Goal: Task Accomplishment & Management: Use online tool/utility

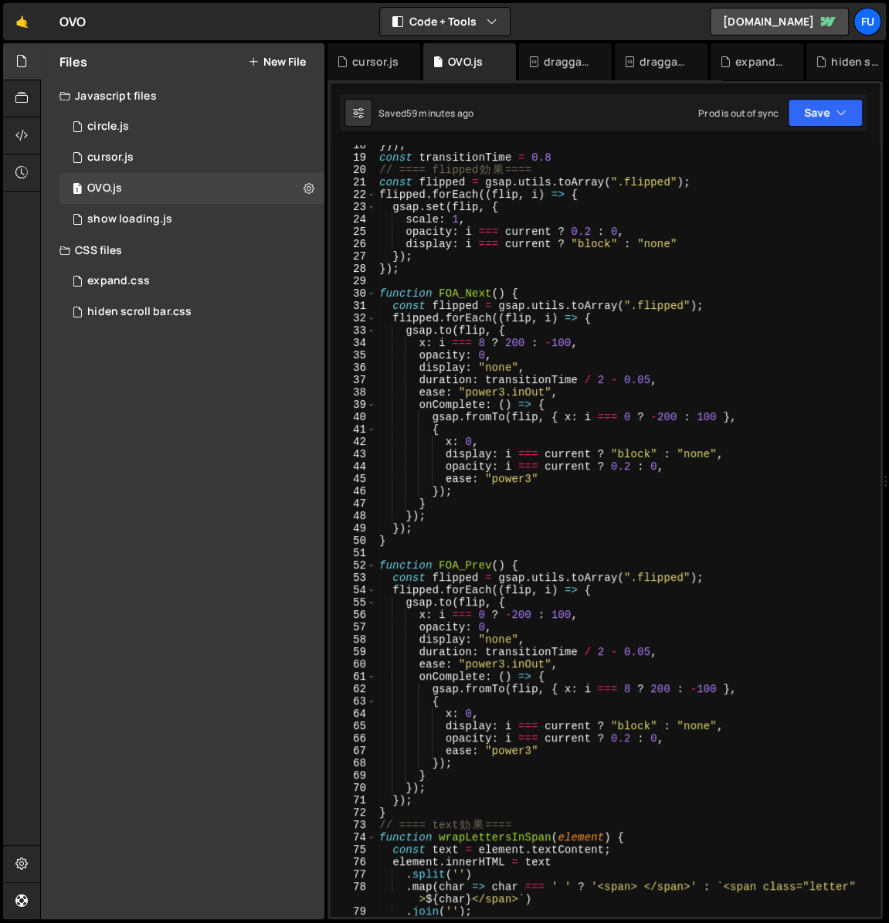
scroll to position [229, 0]
click at [768, 469] on div "})) ; const transitionTime = 0.8 // ==== flipped 効 果 ==== const flipped = gsap …" at bounding box center [624, 536] width 497 height 795
type textarea "opacity: i === current ? 0.2 : 0,"
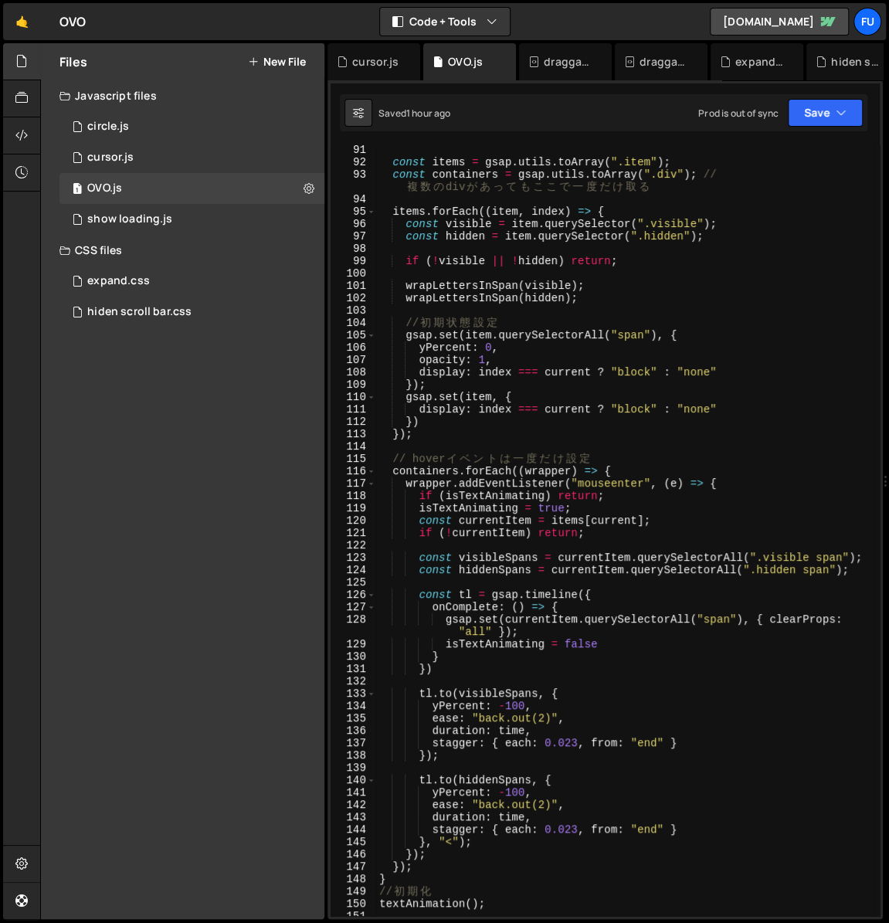
scroll to position [1143, 0]
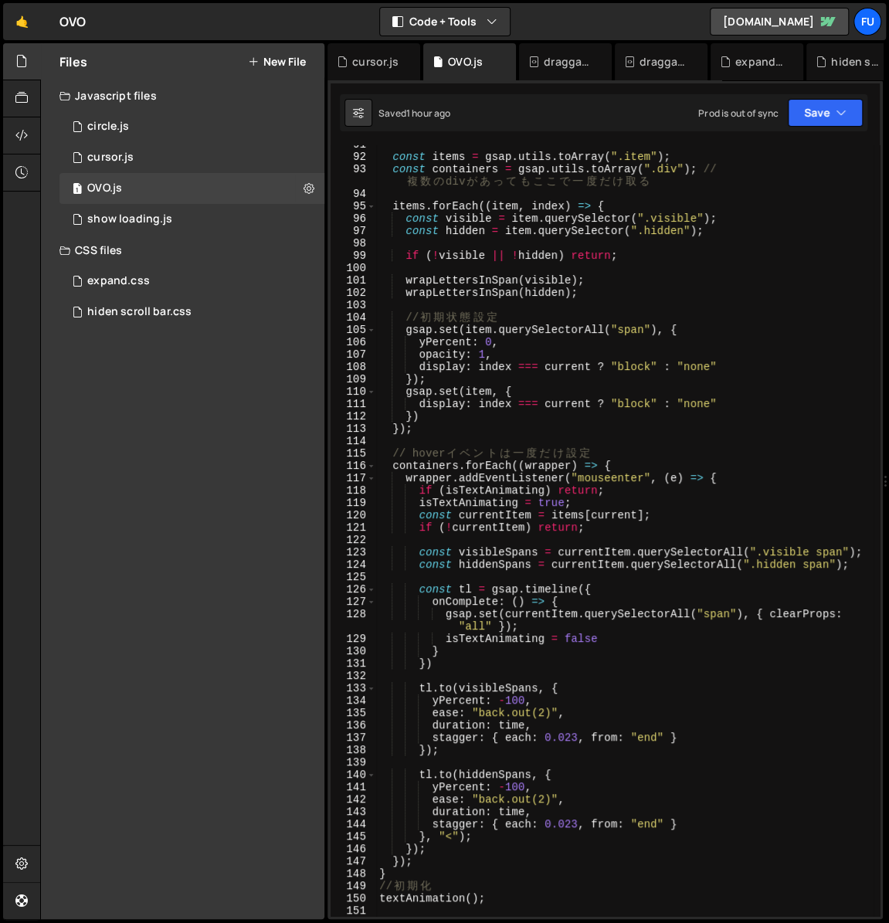
click at [680, 446] on div "const items = gsap . utils . toArray ( ".item" ) ; const containers = gsap . ut…" at bounding box center [624, 535] width 497 height 795
click at [679, 426] on div "const items = gsap . utils . toArray ( ".item" ) ; const containers = gsap . ut…" at bounding box center [624, 535] width 497 height 795
type textarea "});"
click at [673, 435] on div "const items = gsap . utils . toArray ( ".item" ) ; const containers = gsap . ut…" at bounding box center [624, 535] width 497 height 795
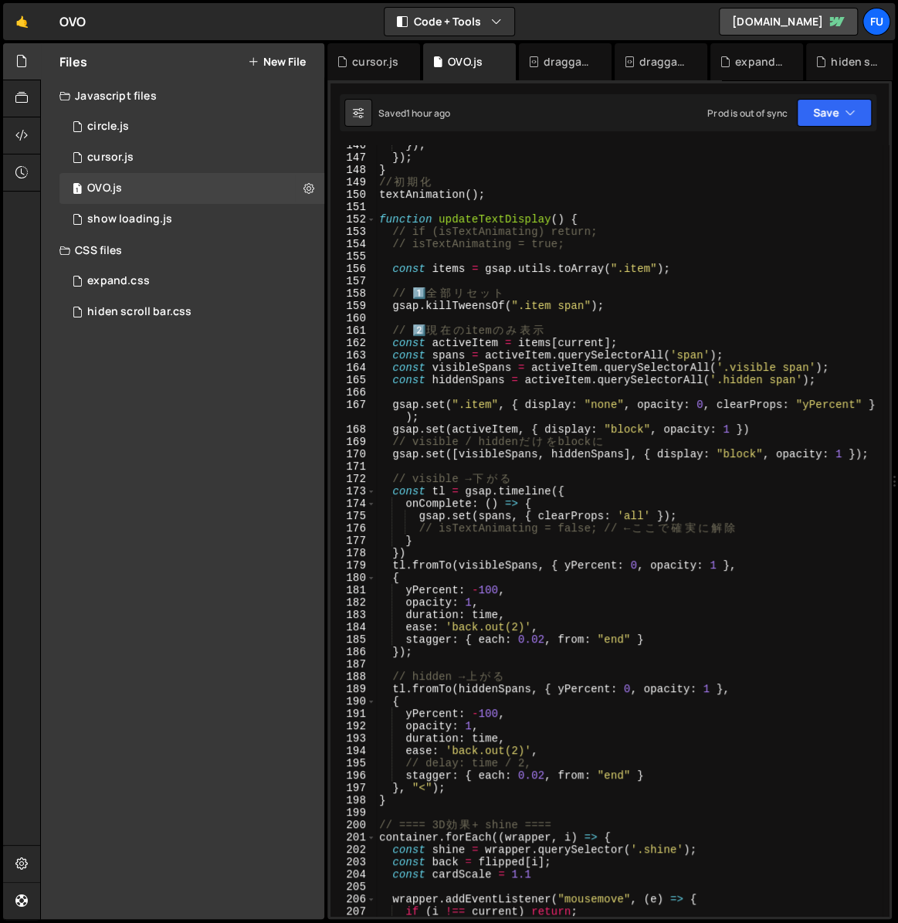
scroll to position [1847, 0]
click at [689, 491] on div "}) ; }) ; } // 初 期 化 textAnimation ( ) ; function updateTextDisplay ( ) { // if…" at bounding box center [629, 536] width 506 height 795
click at [662, 502] on div "}) ; }) ; } // 初 期 化 textAnimation ( ) ; function updateTextDisplay ( ) { // if…" at bounding box center [629, 536] width 506 height 795
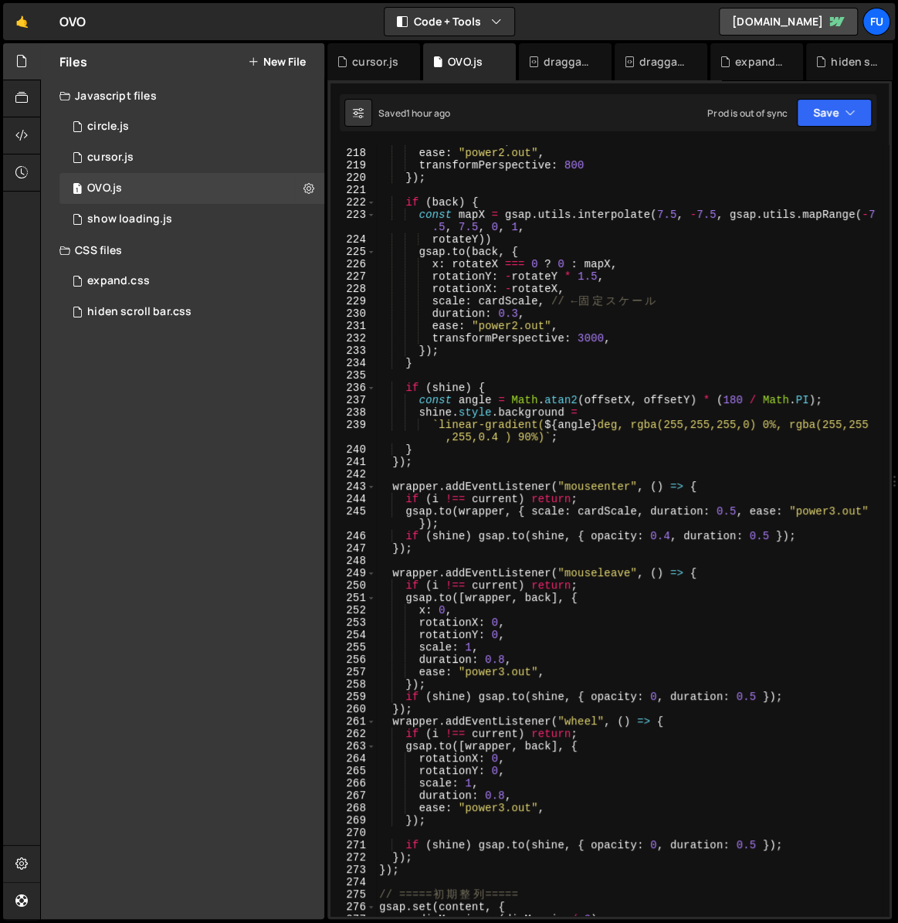
scroll to position [2743, 0]
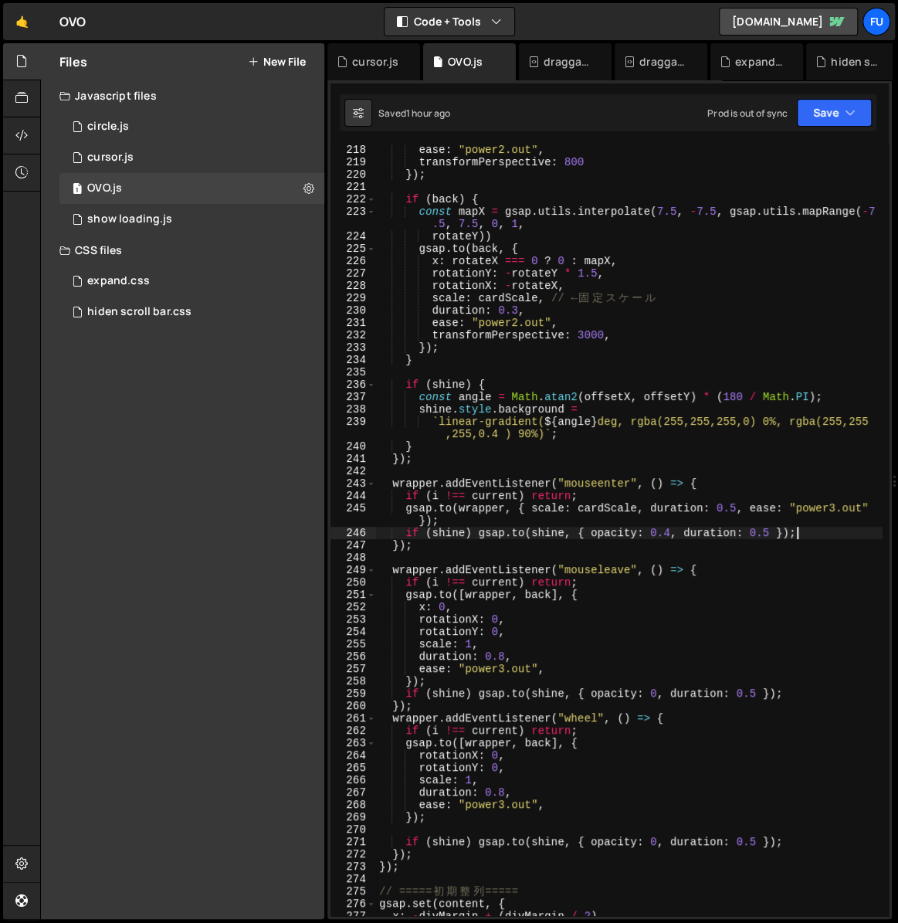
click at [821, 537] on div "ease : "power2.out" , transformPerspective : 800 }) ; if ( back ) { const mapX …" at bounding box center [629, 541] width 506 height 795
click at [669, 530] on div "ease : "power2.out" , transformPerspective : 800 }) ; if ( back ) { const mapX …" at bounding box center [629, 541] width 506 height 795
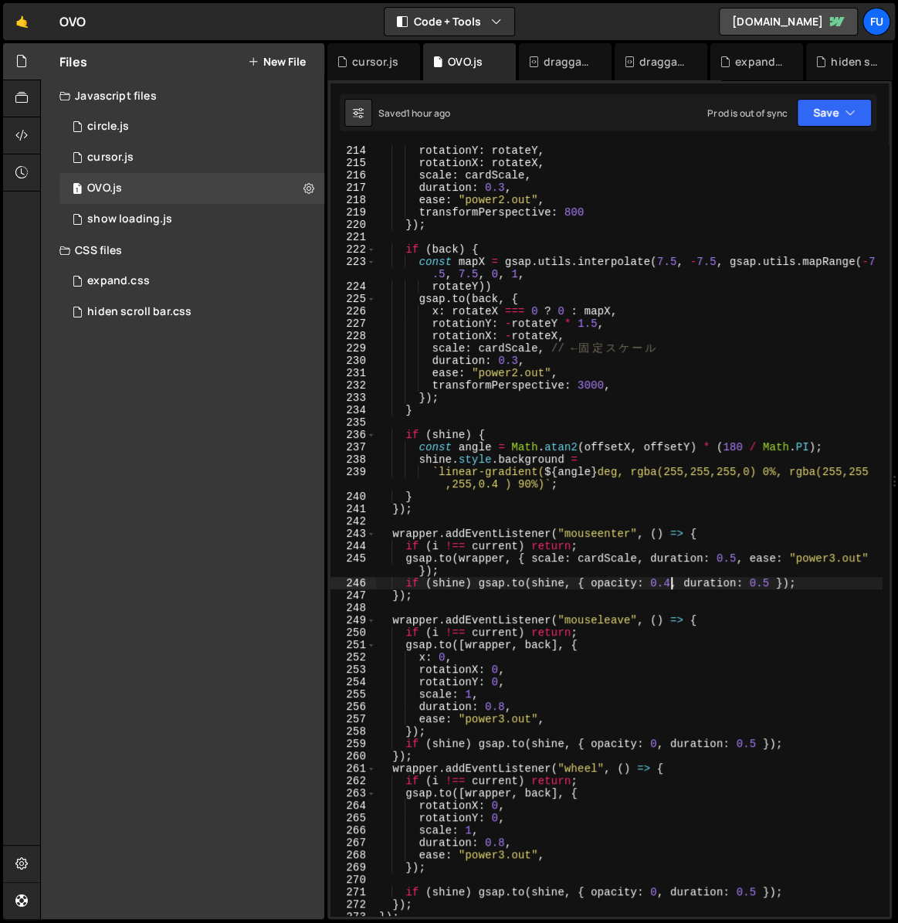
scroll to position [2690, 0]
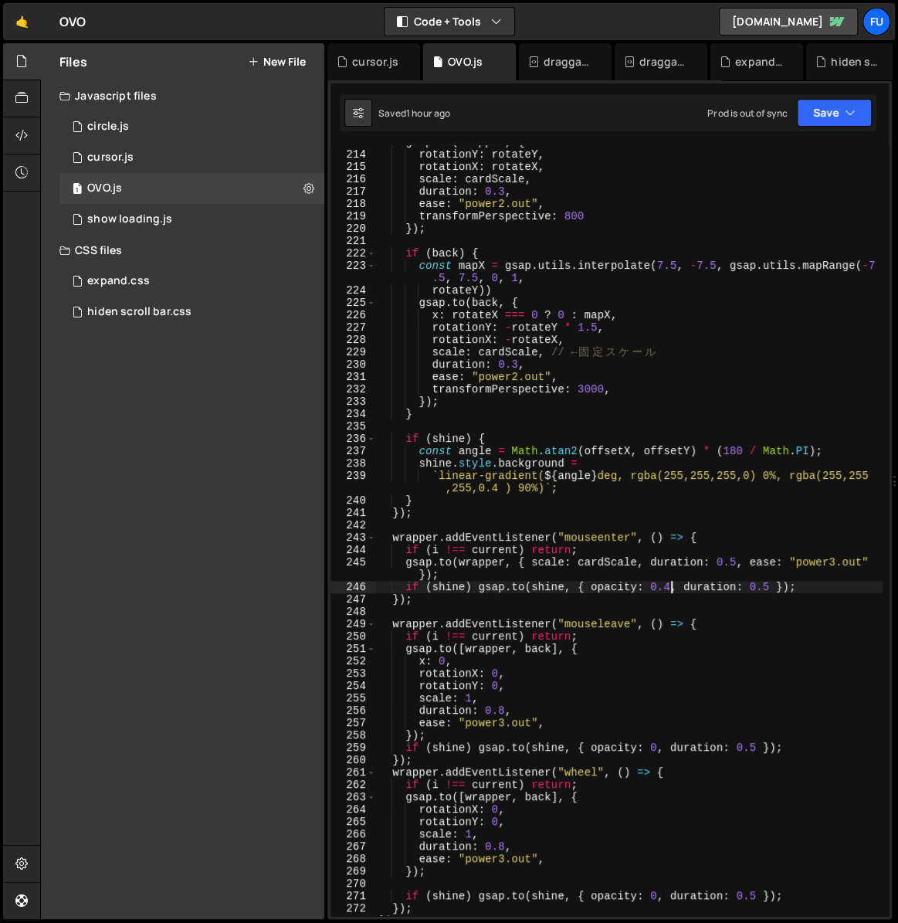
click at [478, 585] on div "gsap . to ( wrapper , { rotationY : rotateY , rotationX : rotateX , scale : car…" at bounding box center [629, 533] width 506 height 795
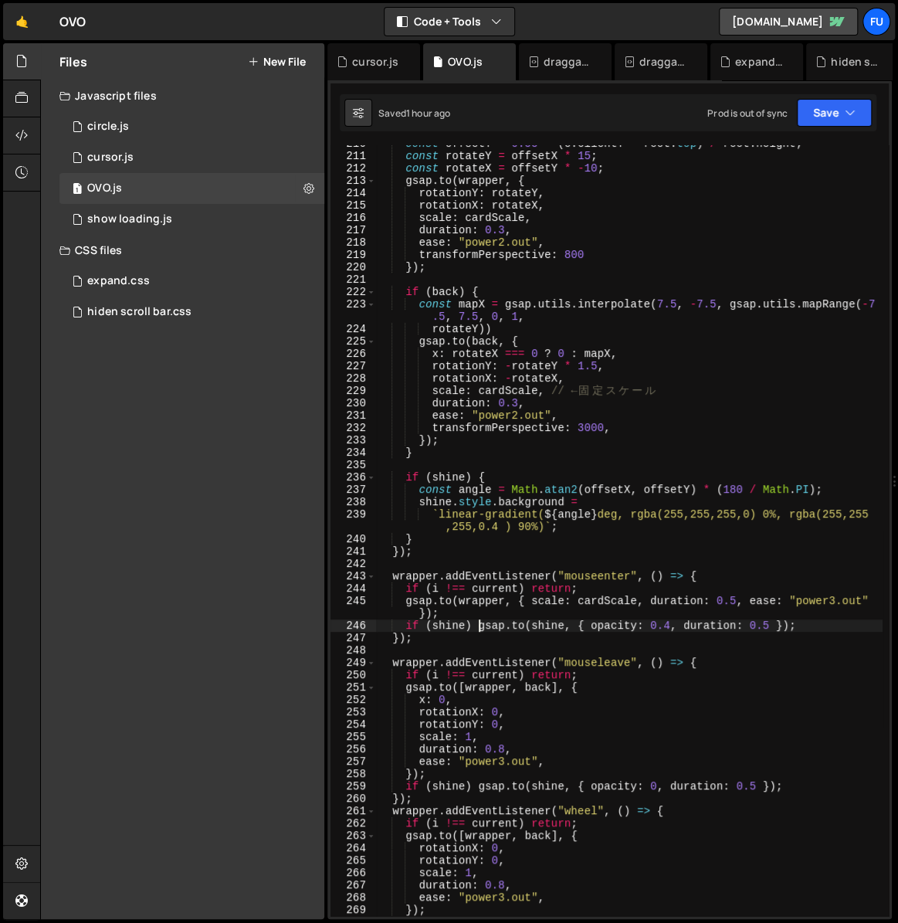
scroll to position [2650, 0]
click at [813, 628] on div "const offsetY = 0.55 - ( e . clientY - rect . top ) / rect . height ; const rot…" at bounding box center [629, 534] width 506 height 795
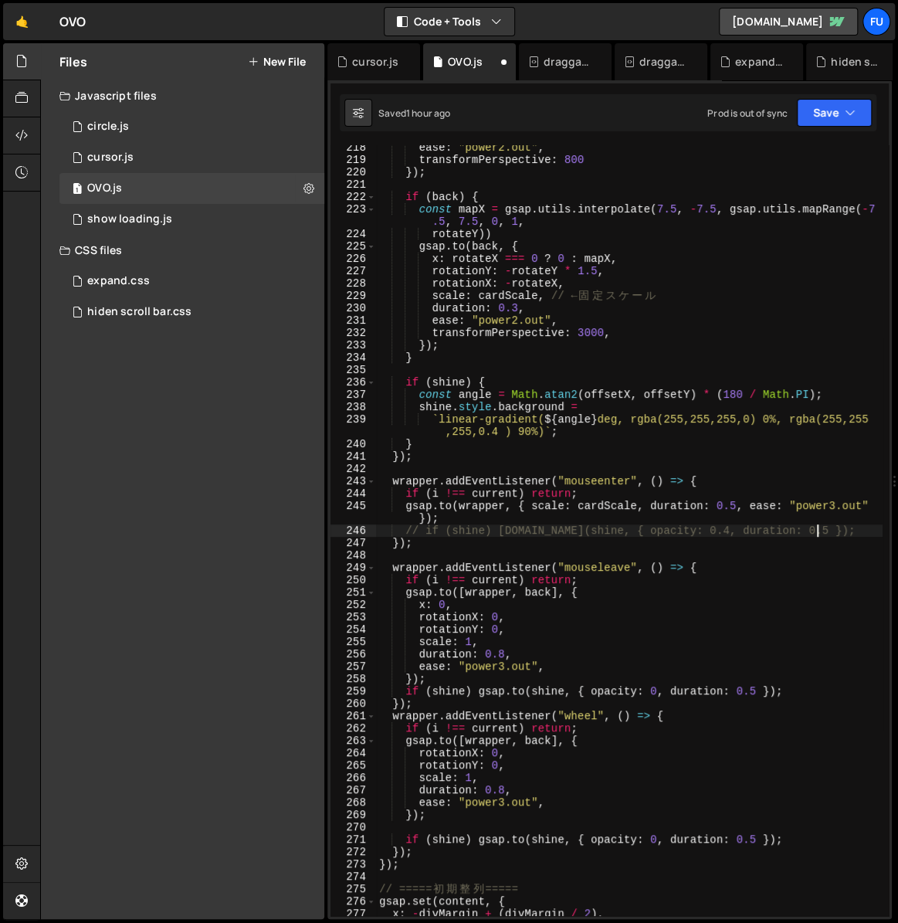
scroll to position [2758, 0]
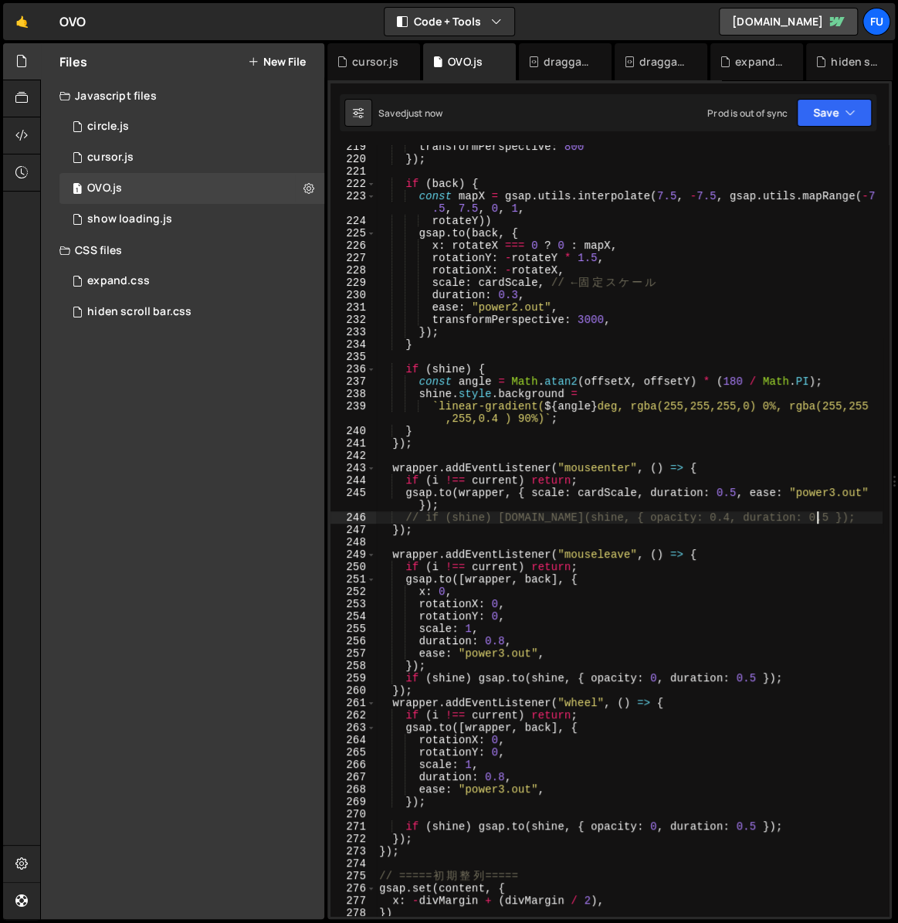
click at [820, 680] on div "transformPerspective : 800 }) ; if ( back ) { const mapX = gsap . utils . inter…" at bounding box center [629, 538] width 506 height 795
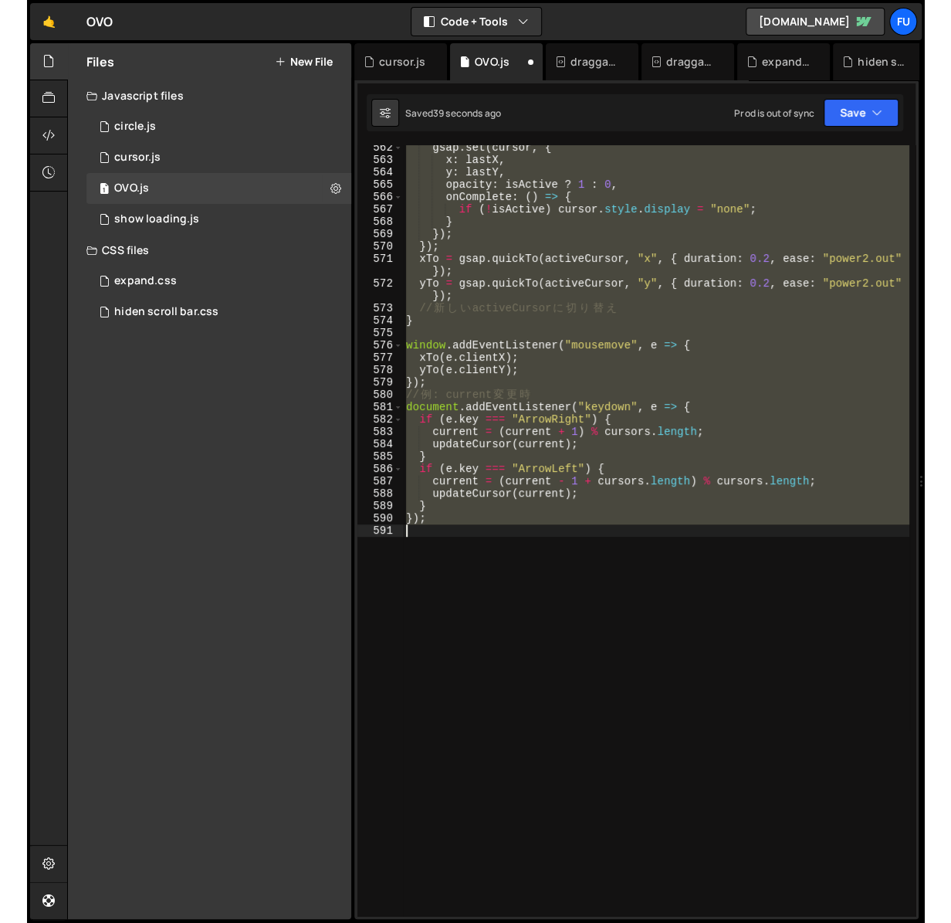
scroll to position [2740, 0]
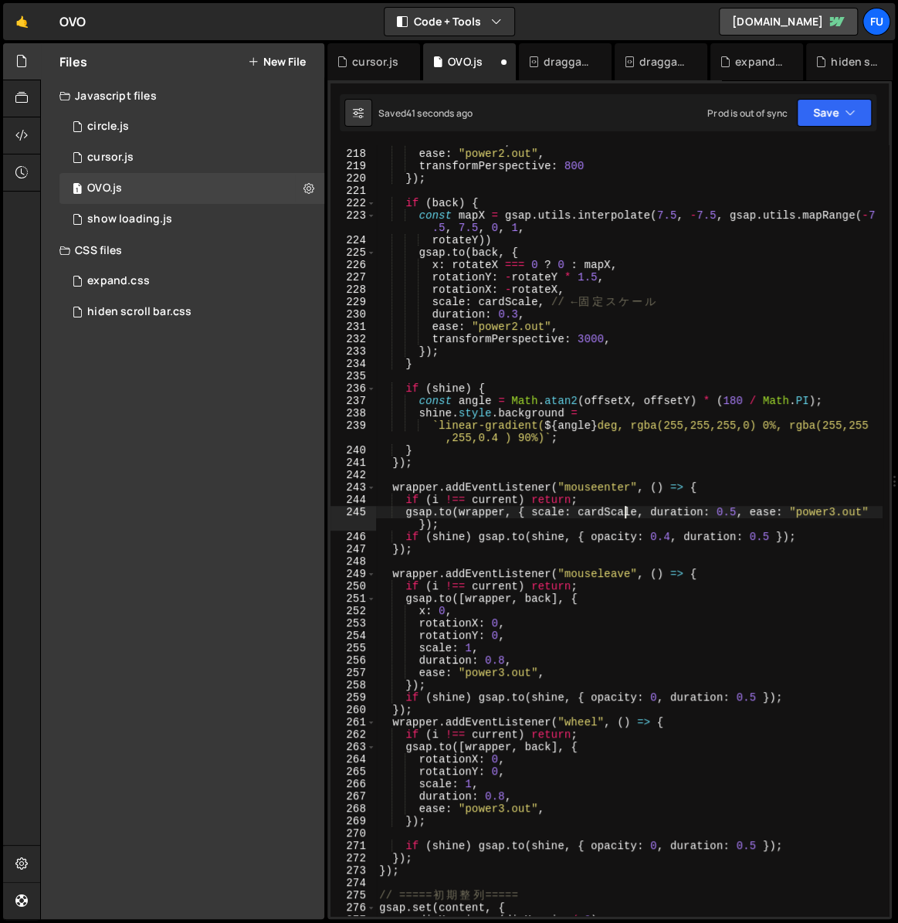
click at [624, 507] on div "duration : 0.3 , ease : "power2.out" , transformPerspective : 800 }) ; if ( bac…" at bounding box center [629, 532] width 506 height 795
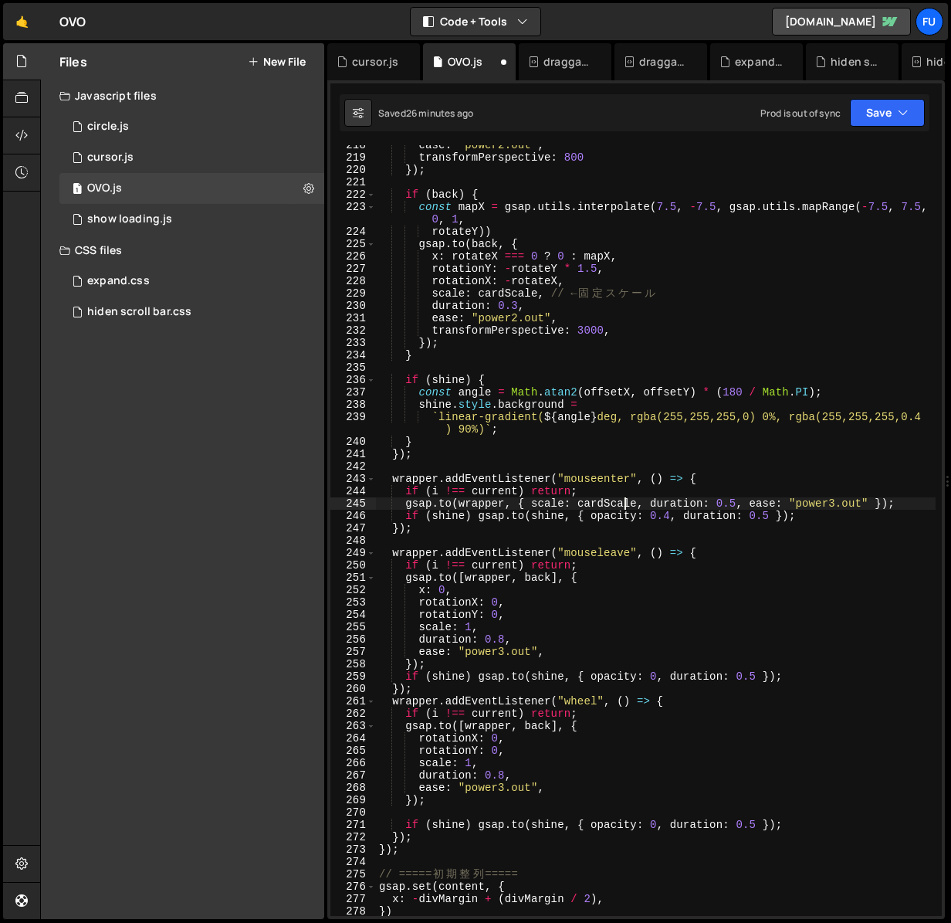
scroll to position [2724, 0]
click at [832, 513] on div "ease : "power2.out" , transformPerspective : 800 }) ; if ( back ) { const mapX …" at bounding box center [656, 536] width 560 height 795
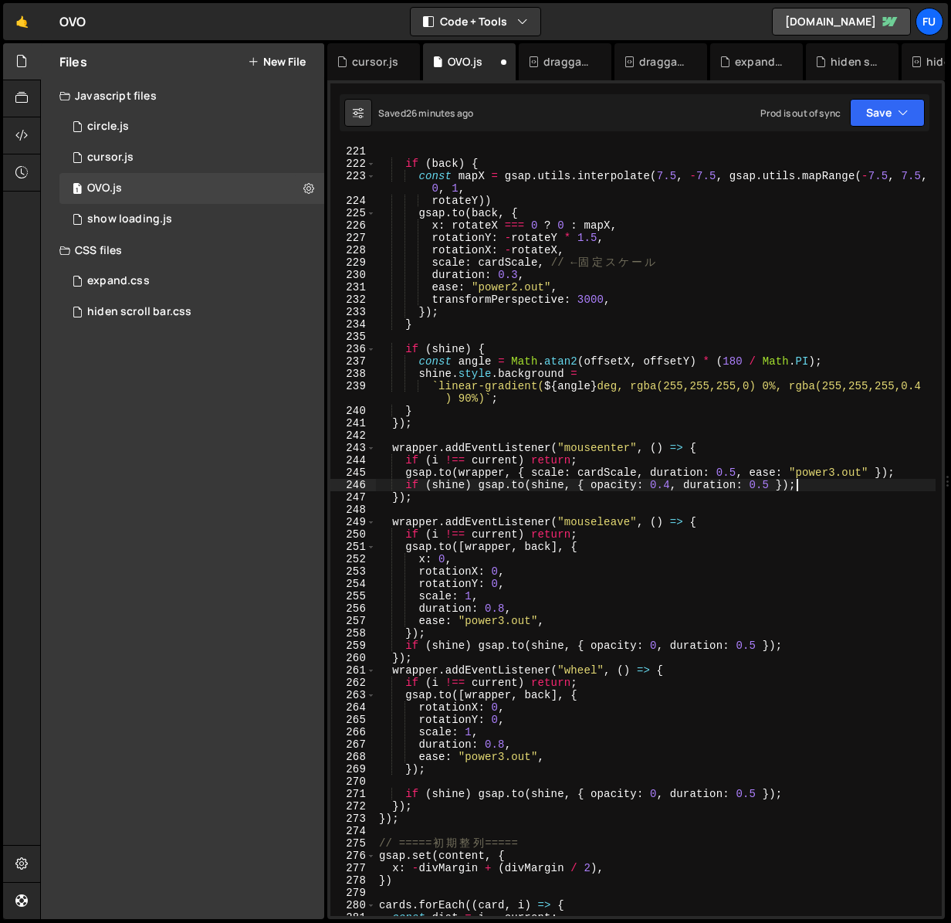
scroll to position [2755, 0]
drag, startPoint x: 594, startPoint y: 482, endPoint x: 606, endPoint y: 489, distance: 13.5
click at [594, 482] on div "if ( back ) { const mapX = gsap . utils . interpolate ( 7.5 , - 7.5 , gsap . ut…" at bounding box center [656, 542] width 560 height 795
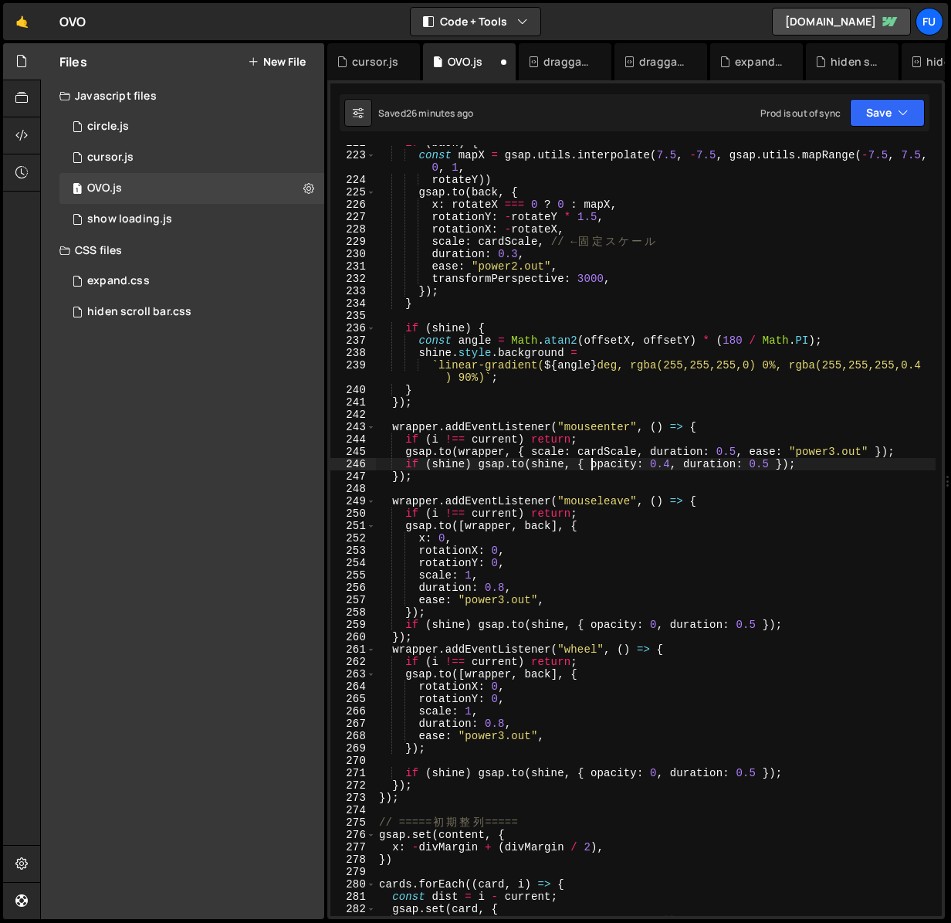
scroll to position [2768, 0]
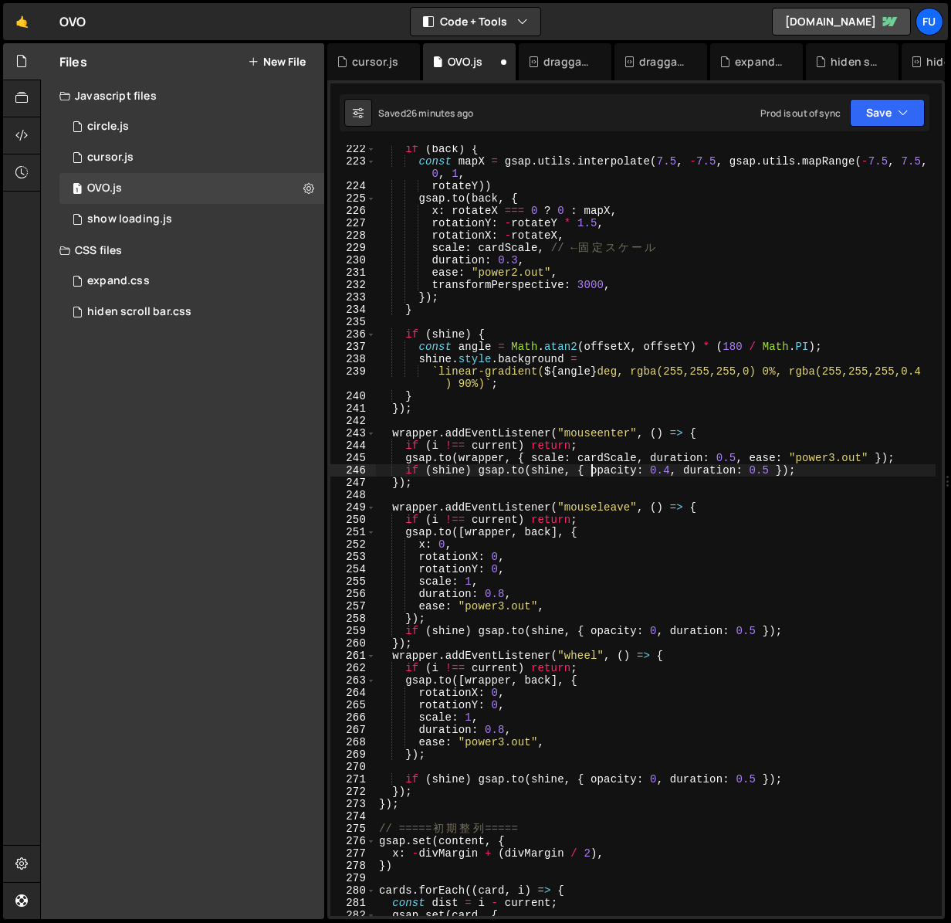
type textarea "opacity: 0.4, duration: 0.5 });"
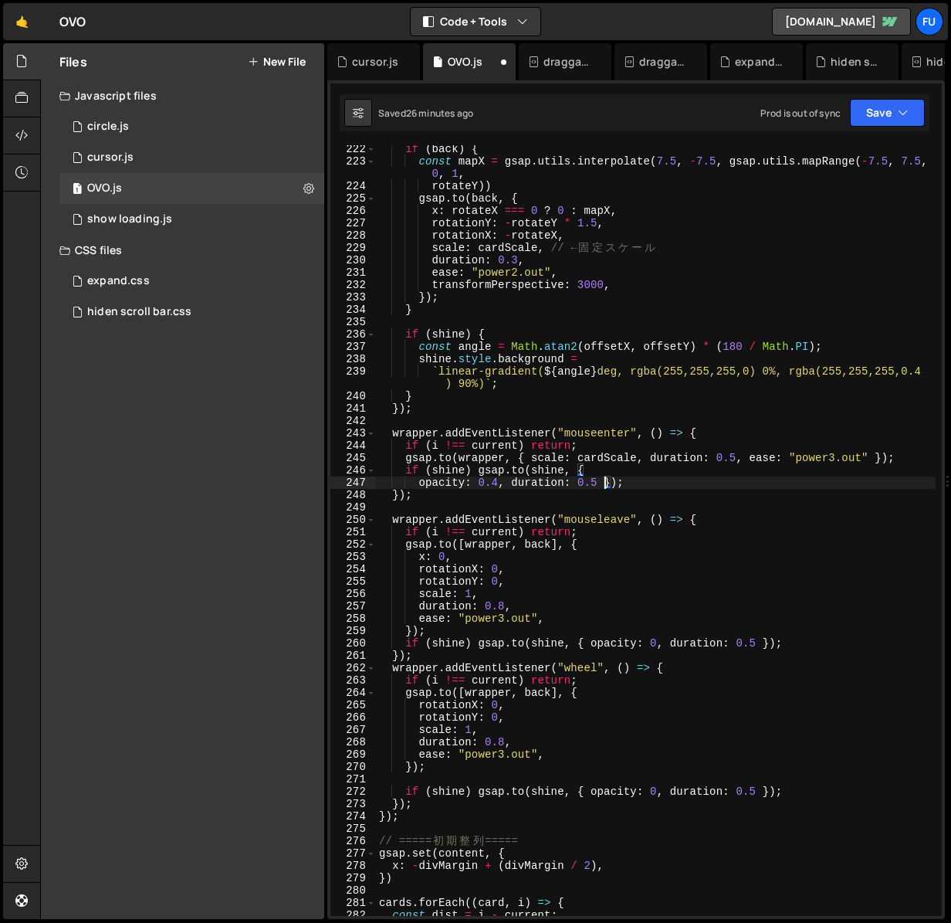
click at [603, 484] on div "if ( back ) { const mapX = gsap . utils . interpolate ( 7.5 , - 7.5 , gsap . ut…" at bounding box center [656, 540] width 560 height 795
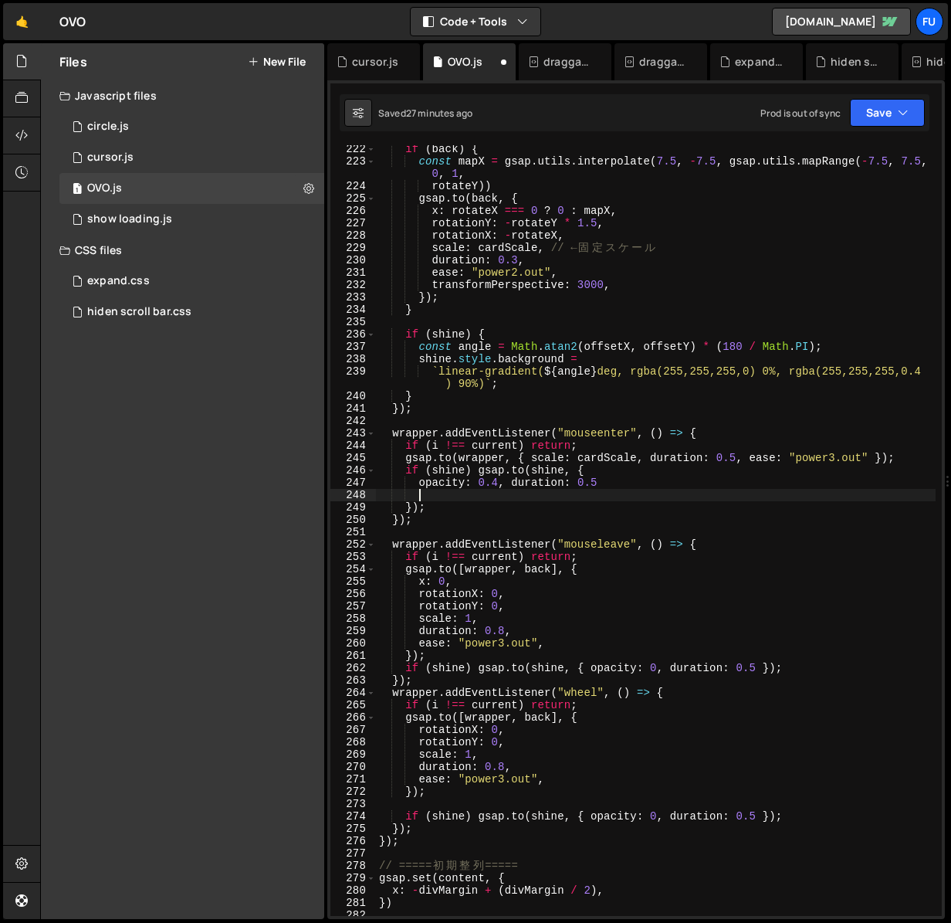
click at [723, 431] on div "if ( back ) { const mapX = gsap . utils . interpolate ( 7.5 , - 7.5 , gsap . ut…" at bounding box center [656, 540] width 560 height 795
type textarea "wrapper.addEventListener("mouseenter", () => {"
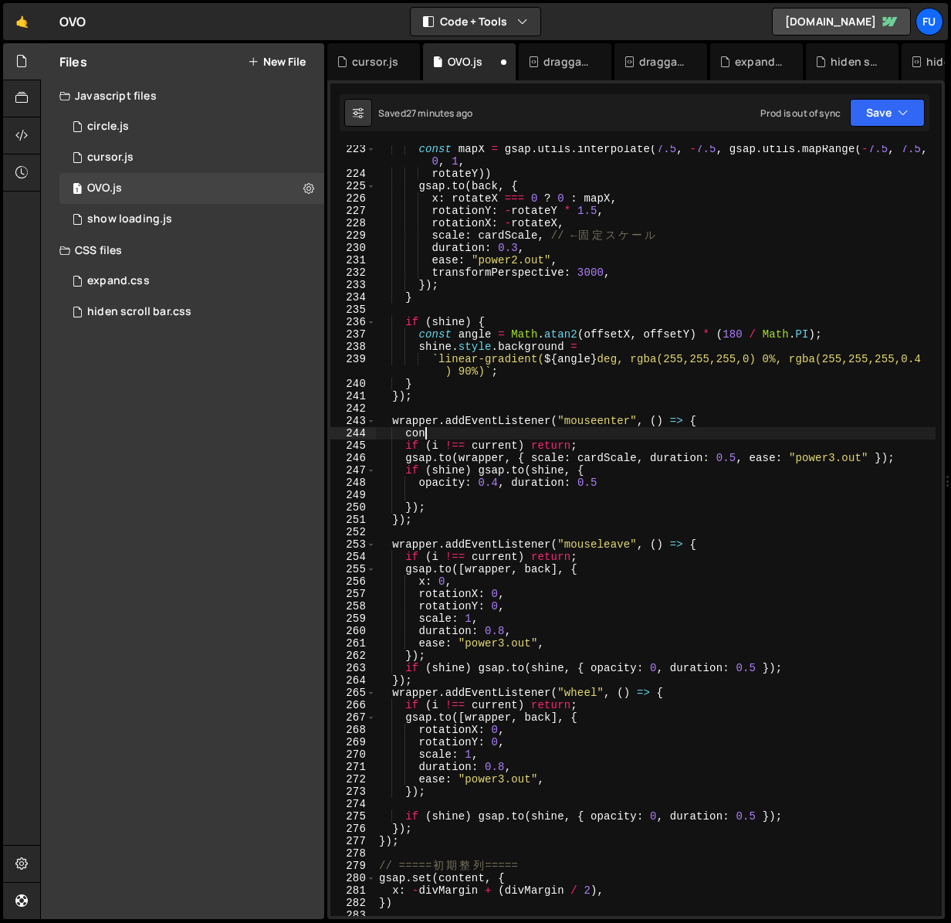
scroll to position [0, 2]
type textarea "c"
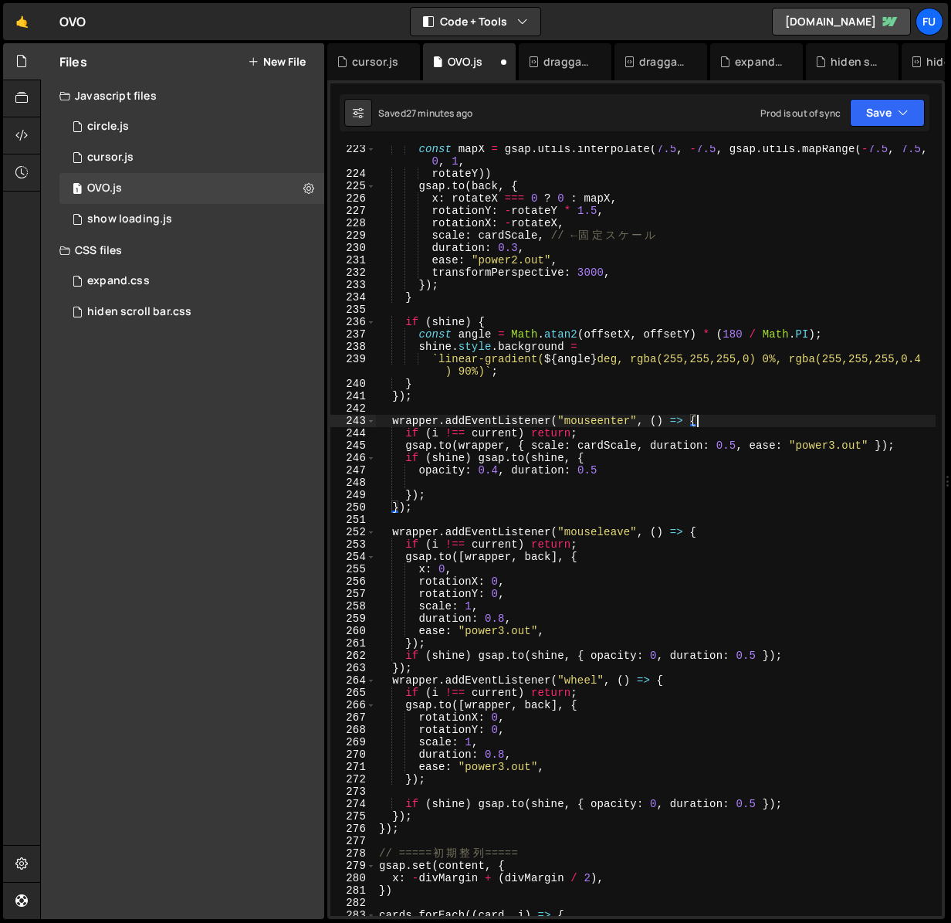
click at [463, 458] on div "const mapX = gsap . utils . interpolate ( 7.5 , - 7.5 , gsap . utils . mapRange…" at bounding box center [656, 547] width 560 height 808
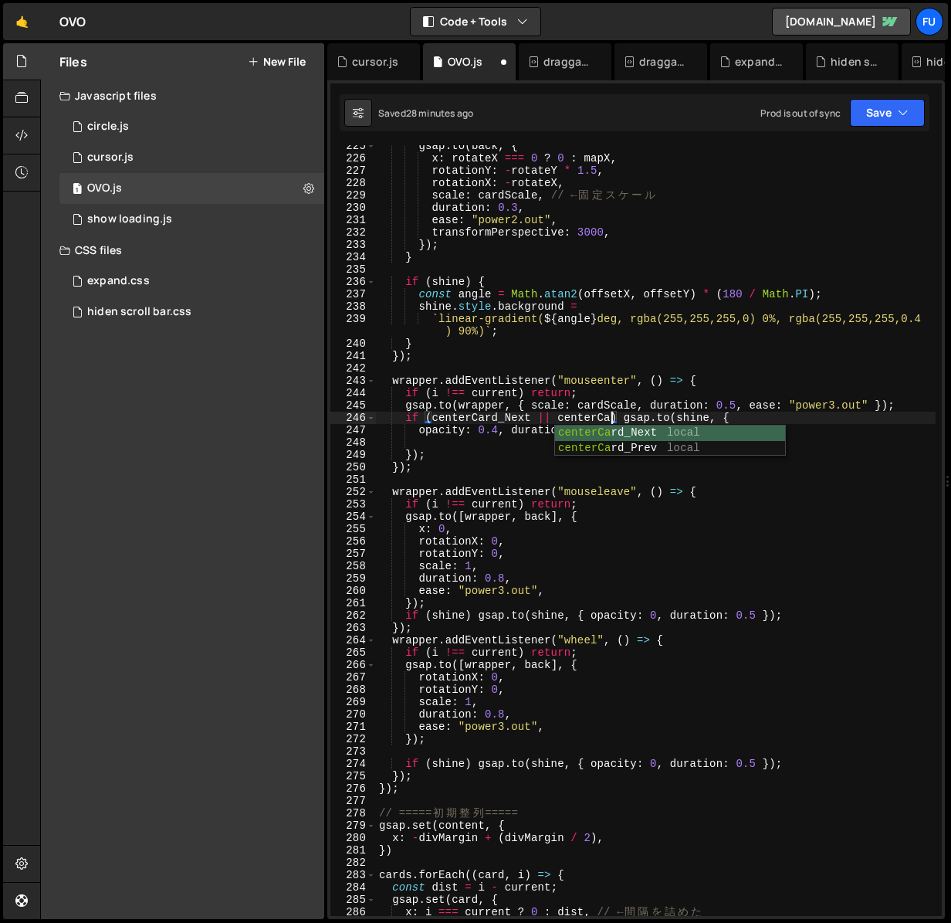
scroll to position [0, 17]
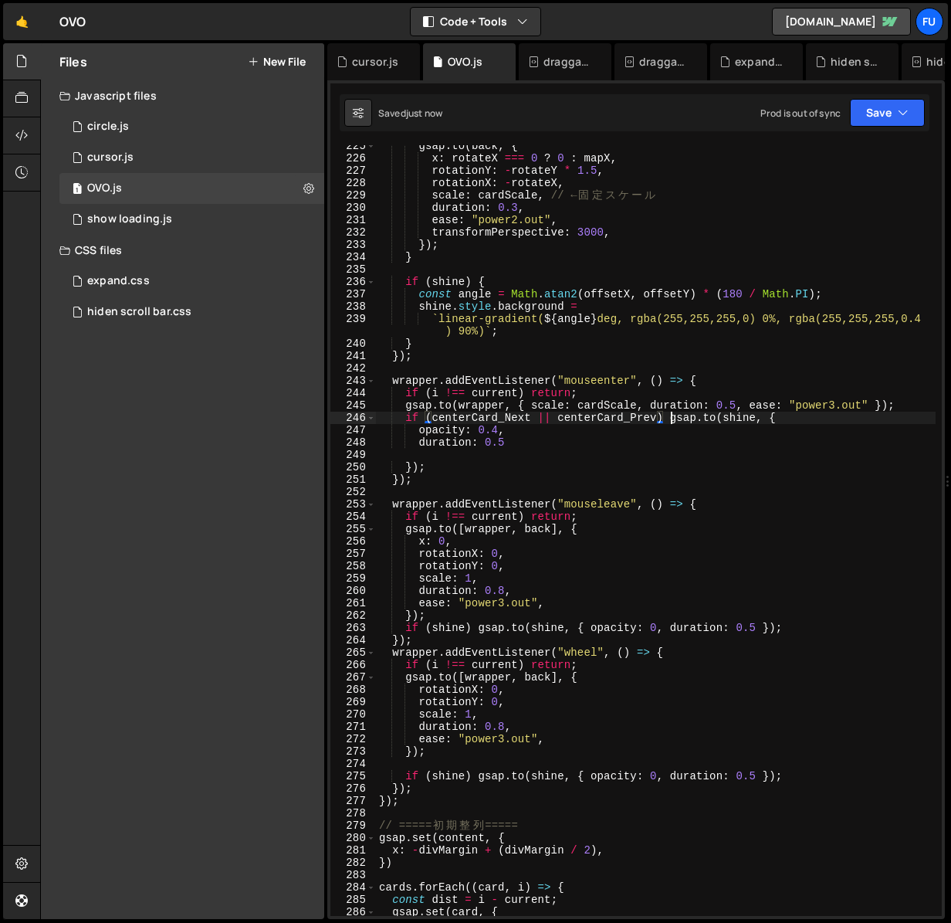
click at [669, 415] on div "gsap . to ( back , { x : rotateX === 0 ? 0 : mapX , rotationY : - rotateY * 1.5…" at bounding box center [656, 537] width 560 height 795
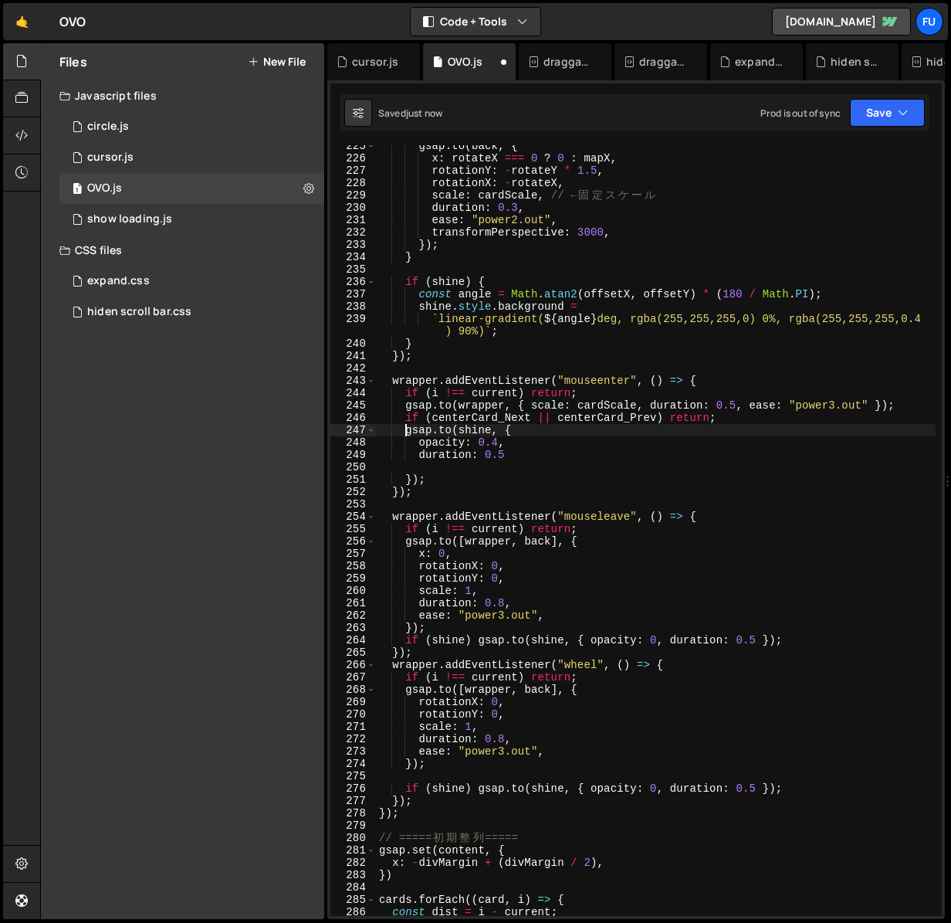
scroll to position [0, 2]
click at [804, 420] on div "gsap . to ( back , { x : rotateX === 0 ? 0 : mapX , rotationY : - rotateY * 1.5…" at bounding box center [656, 537] width 560 height 795
click at [778, 426] on div "gsap . to ( back , { x : rotateX === 0 ? 0 : mapX , rotationY : - rotateY * 1.5…" at bounding box center [656, 537] width 560 height 795
click at [655, 415] on div "gsap . to ( back , { x : rotateX === 0 ? 0 : mapX , rotationY : - rotateY * 1.5…" at bounding box center [656, 537] width 560 height 795
type textarea "if (centerCard_Next || centerCard_Prev) return;"
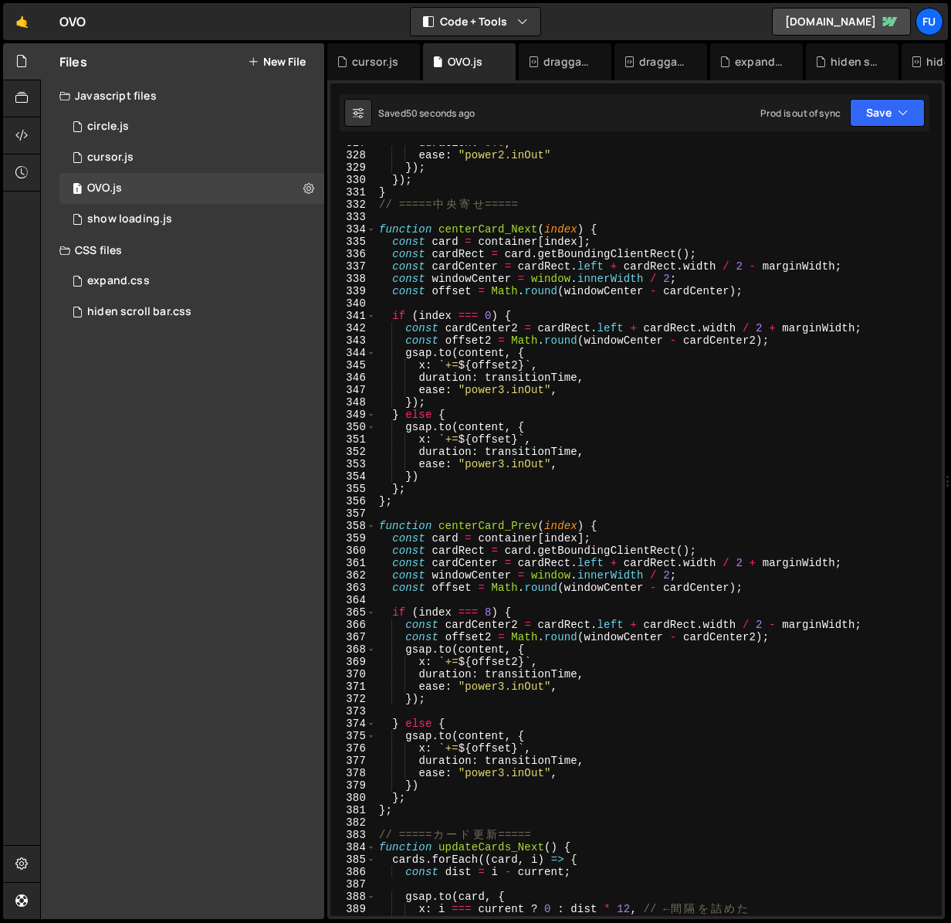
scroll to position [4097, 0]
click at [560, 309] on div "duration : 0.6 , ease : "power2.inOut" }) ; }) ; } // ===== 中 央 寄 せ ===== funct…" at bounding box center [656, 534] width 560 height 795
click at [397, 489] on div "duration : 0.6 , ease : "power2.inOut" }) ; }) ; } // ===== 中 央 寄 せ ===== funct…" at bounding box center [656, 534] width 560 height 795
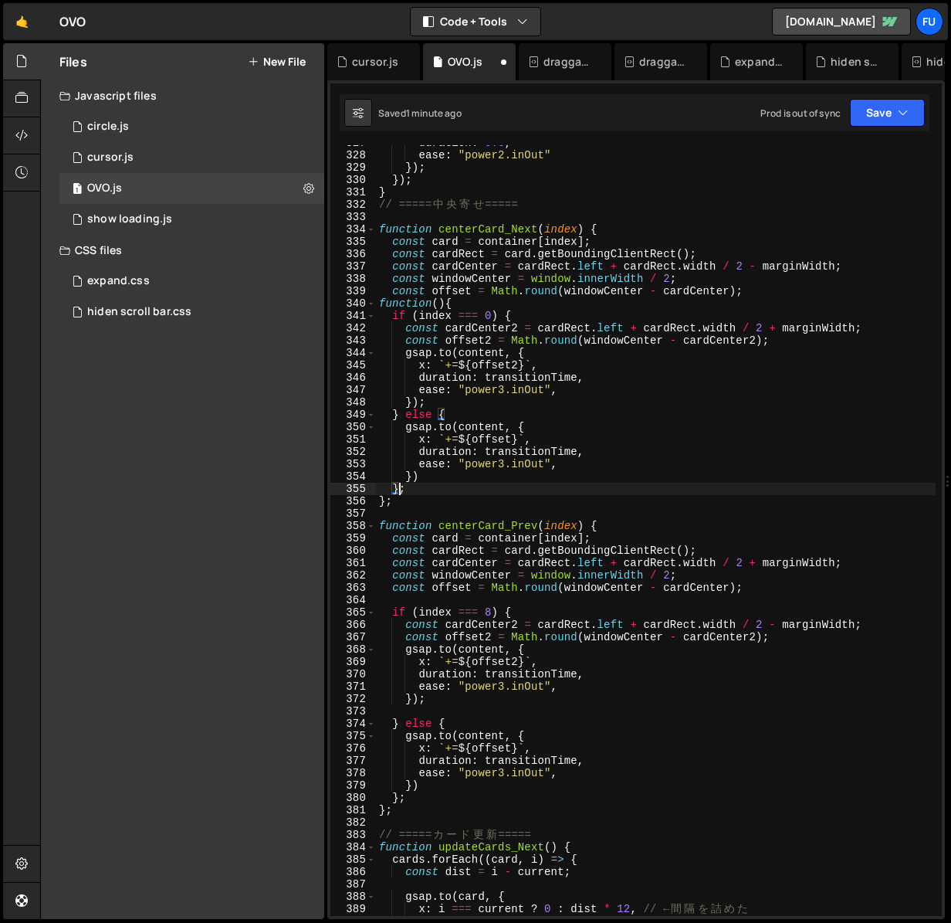
click at [398, 497] on div "duration : 0.6 , ease : "power2.inOut" }) ; }) ; } // ===== 中 央 寄 せ ===== funct…" at bounding box center [656, 534] width 560 height 795
type textarea "};"
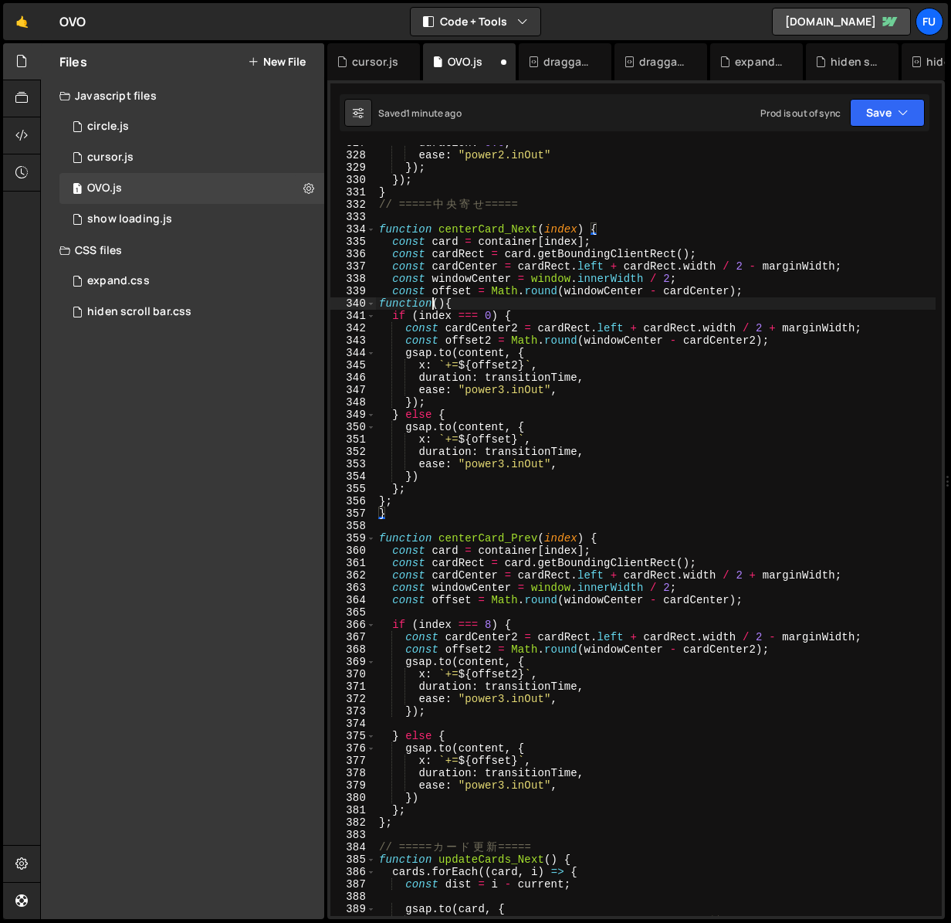
click at [432, 304] on div "duration : 0.6 , ease : "power2.inOut" }) ; }) ; } // ===== 中 央 寄 せ ===== funct…" at bounding box center [656, 534] width 560 height 795
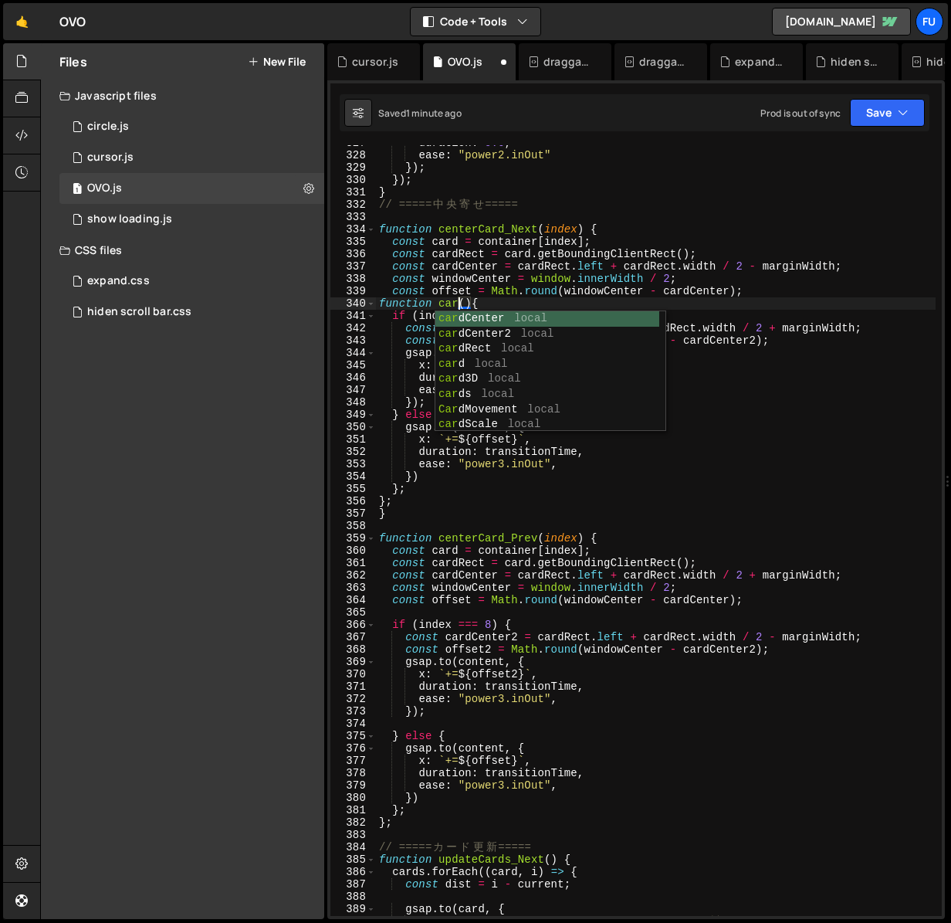
scroll to position [0, 6]
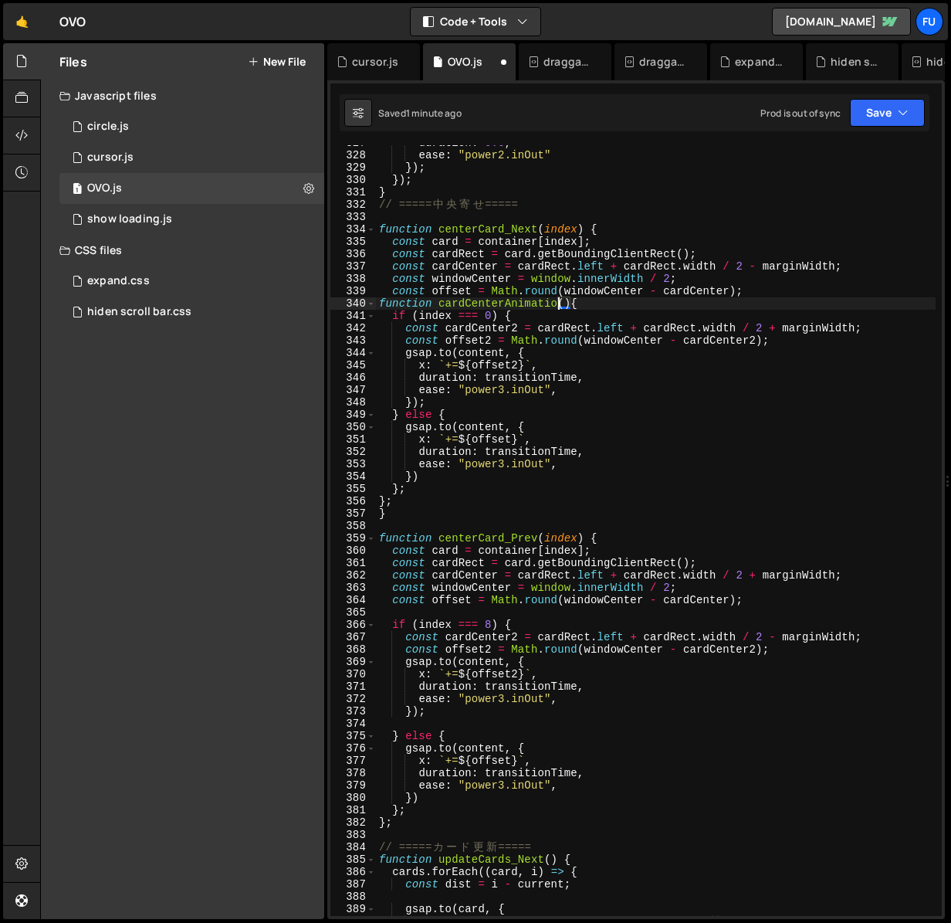
type textarea "function cardCenterAnimation(){"
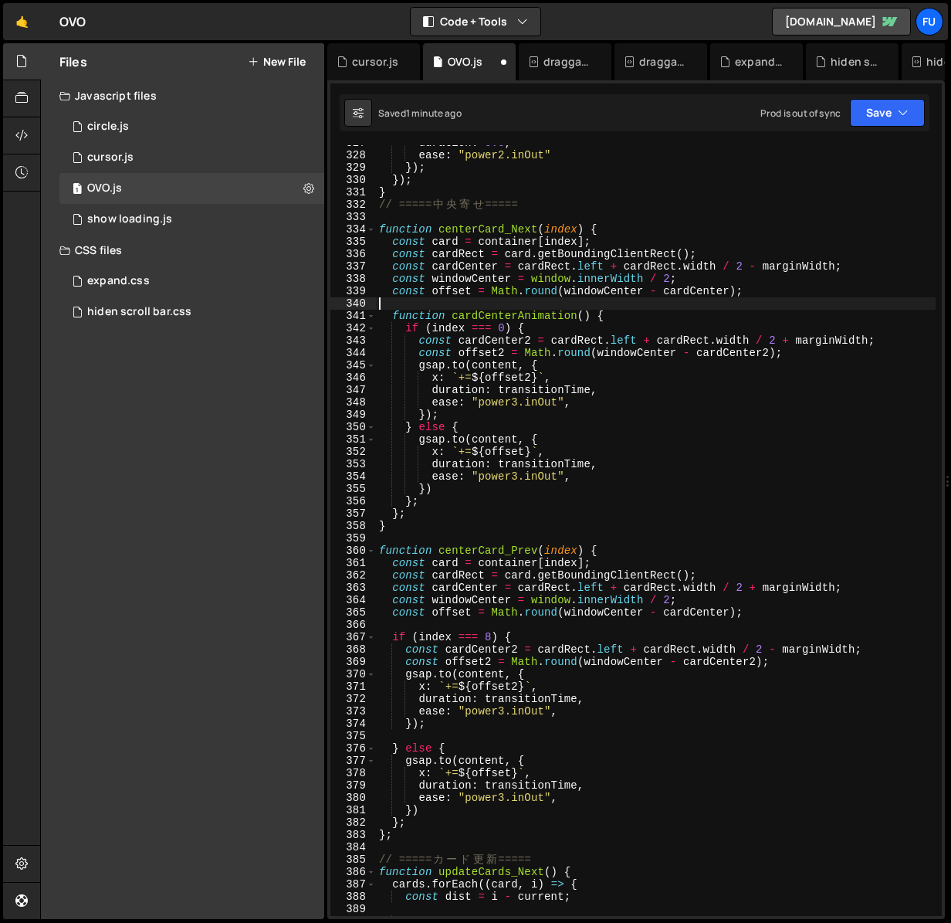
scroll to position [0, 0]
click at [536, 520] on div "duration : 0.6 , ease : "power2.inOut" }) ; }) ; } // ===== 中 央 寄 せ ===== funct…" at bounding box center [656, 534] width 560 height 795
type textarea "}"
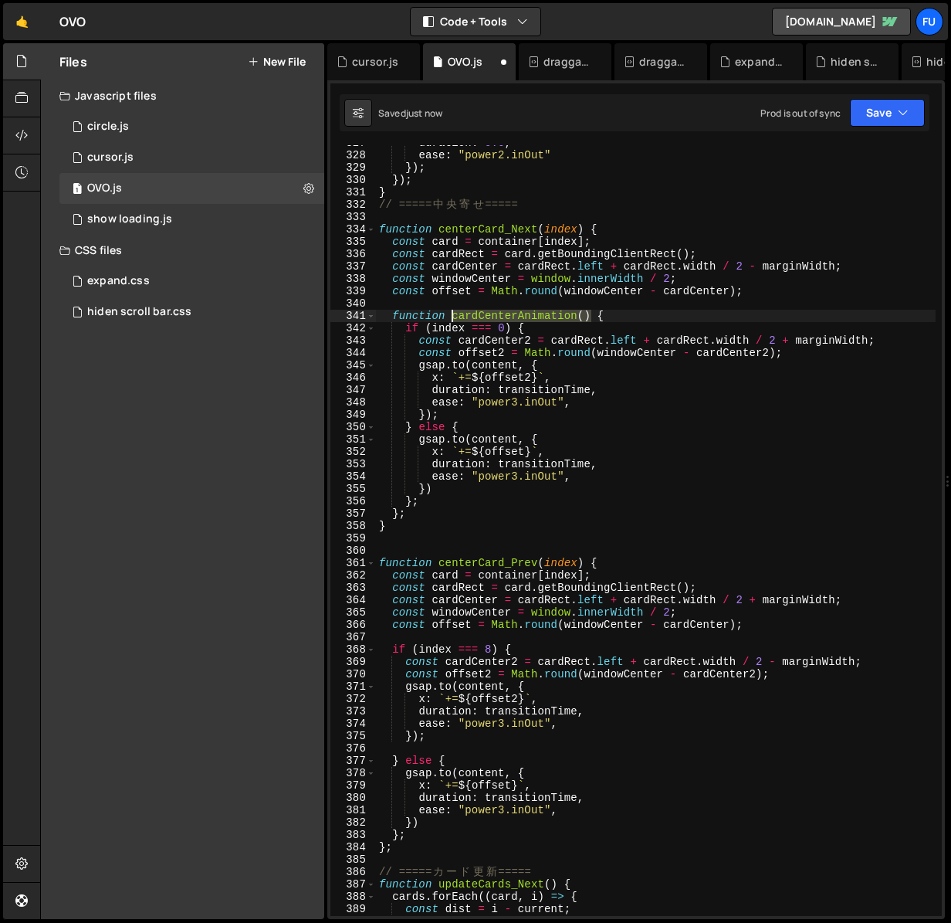
drag, startPoint x: 594, startPoint y: 318, endPoint x: 452, endPoint y: 316, distance: 142.1
click at [452, 316] on div "duration : 0.6 , ease : "power2.inOut" }) ; }) ; } // ===== 中 央 寄 せ ===== funct…" at bounding box center [656, 534] width 560 height 795
type textarea "function cardCenterAnimation() {"
click at [453, 538] on div "duration : 0.6 , ease : "power2.inOut" }) ; }) ; } // ===== 中 央 寄 せ ===== funct…" at bounding box center [656, 534] width 560 height 795
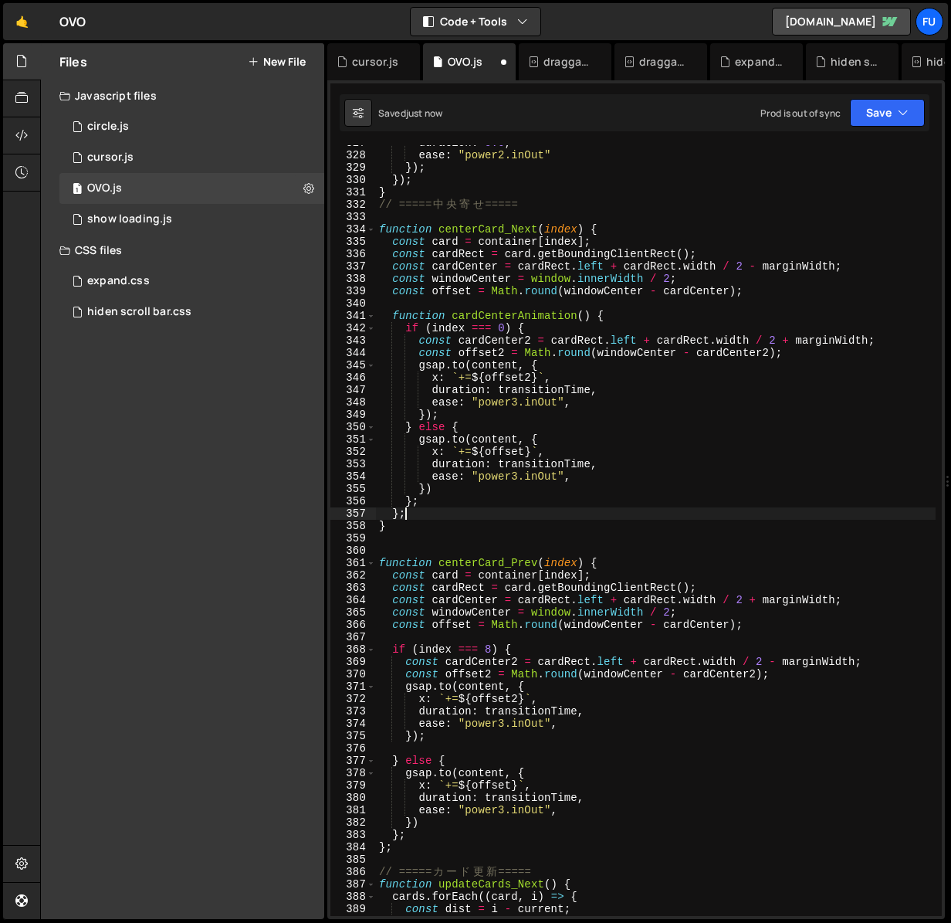
click at [427, 514] on div "duration : 0.6 , ease : "power2.inOut" }) ; }) ; } // ===== 中 央 寄 せ ===== funct…" at bounding box center [656, 534] width 560 height 795
type textarea "};"
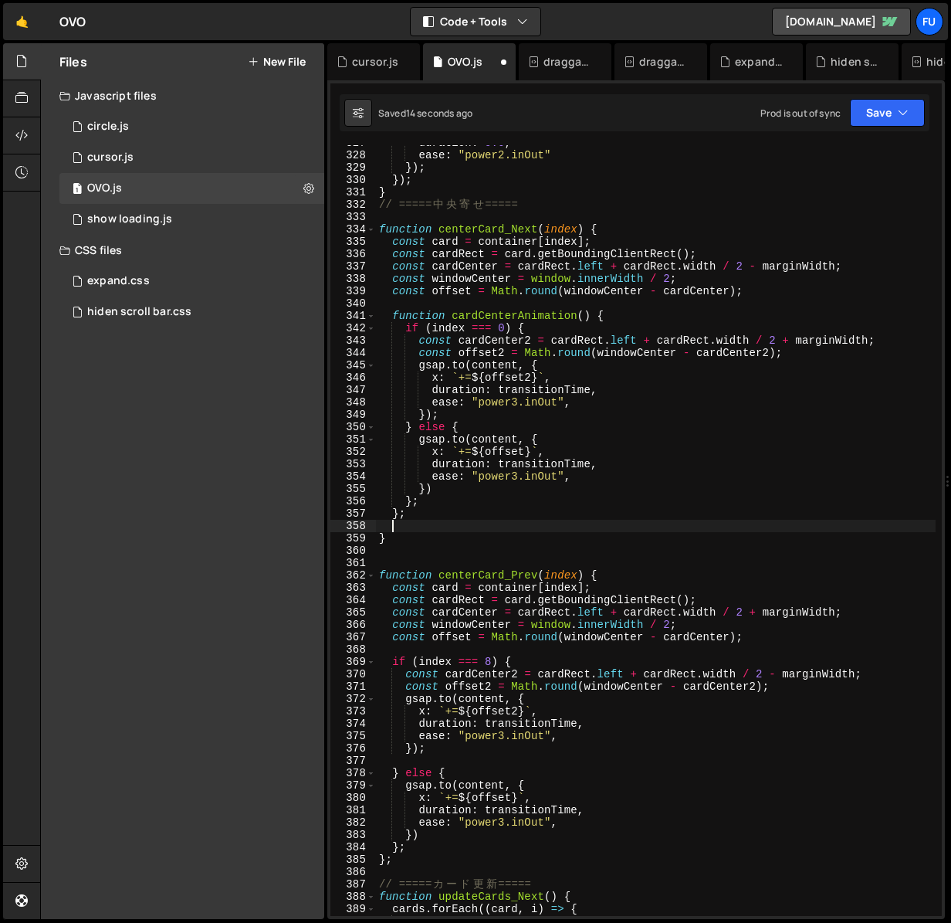
paste textarea "cardCenterAnimation()"
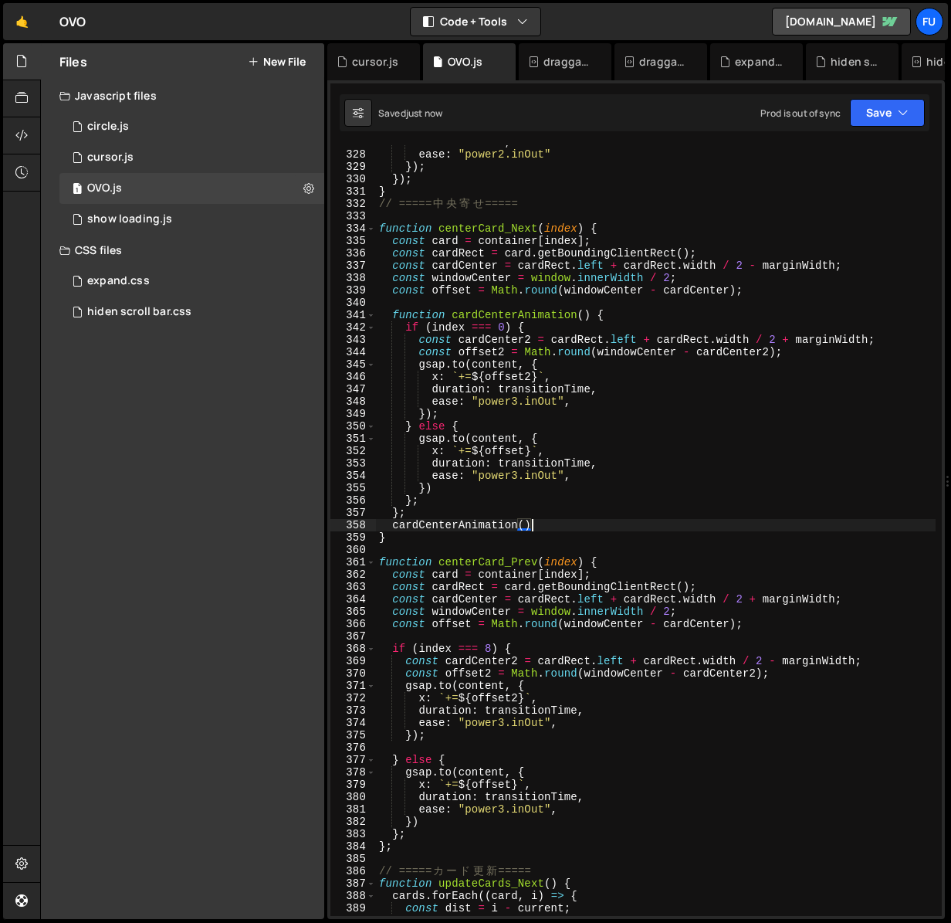
scroll to position [4069, 0]
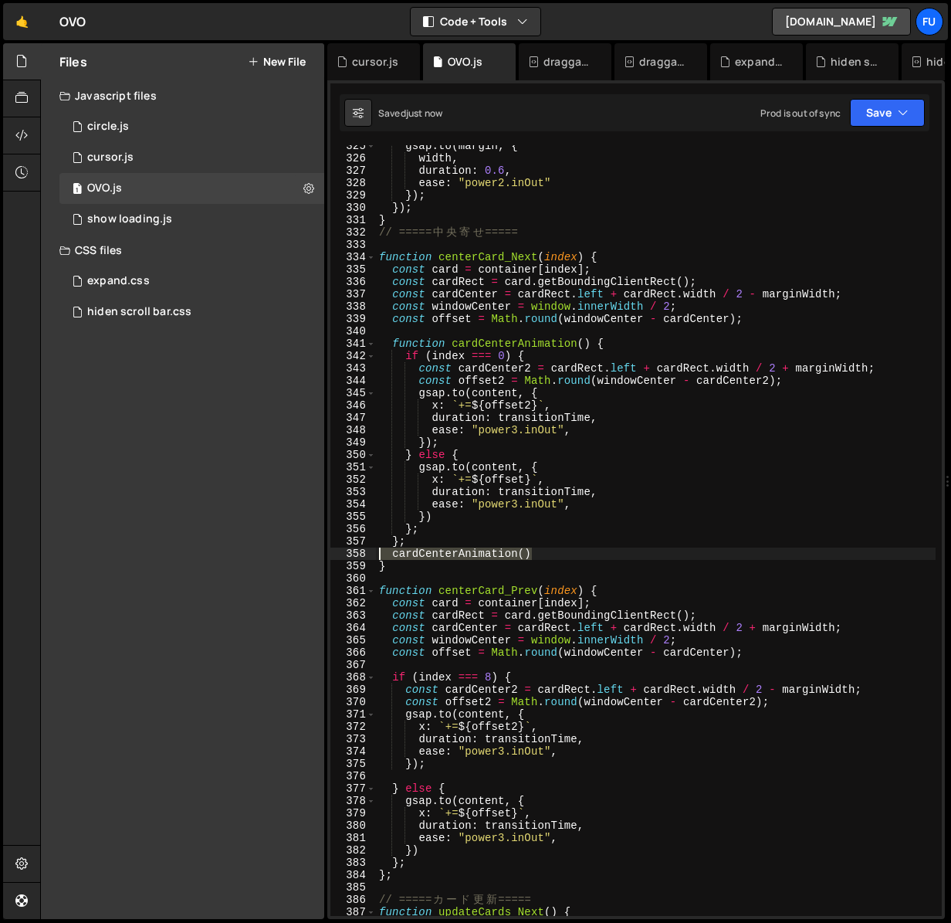
drag, startPoint x: 562, startPoint y: 559, endPoint x: 367, endPoint y: 550, distance: 194.8
click at [367, 550] on div "cardCenterAnimation() 325 326 327 328 329 330 331 332 333 334 335 336 337 338 3…" at bounding box center [635, 530] width 611 height 770
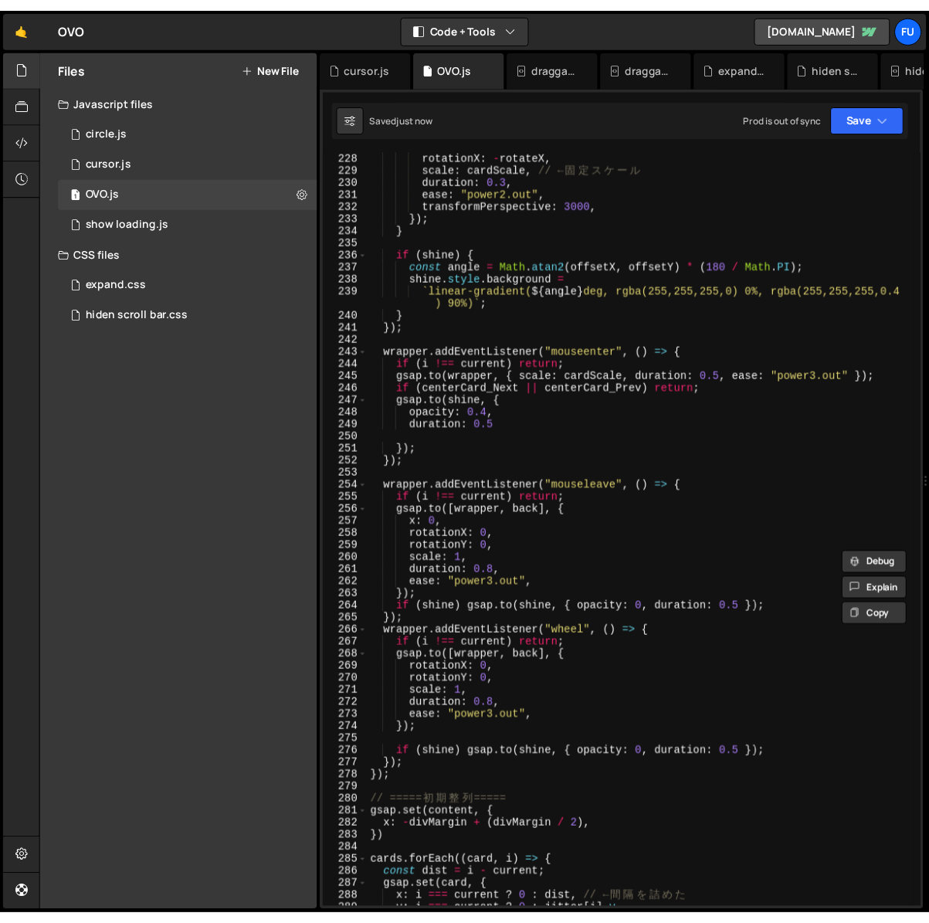
scroll to position [2768, 0]
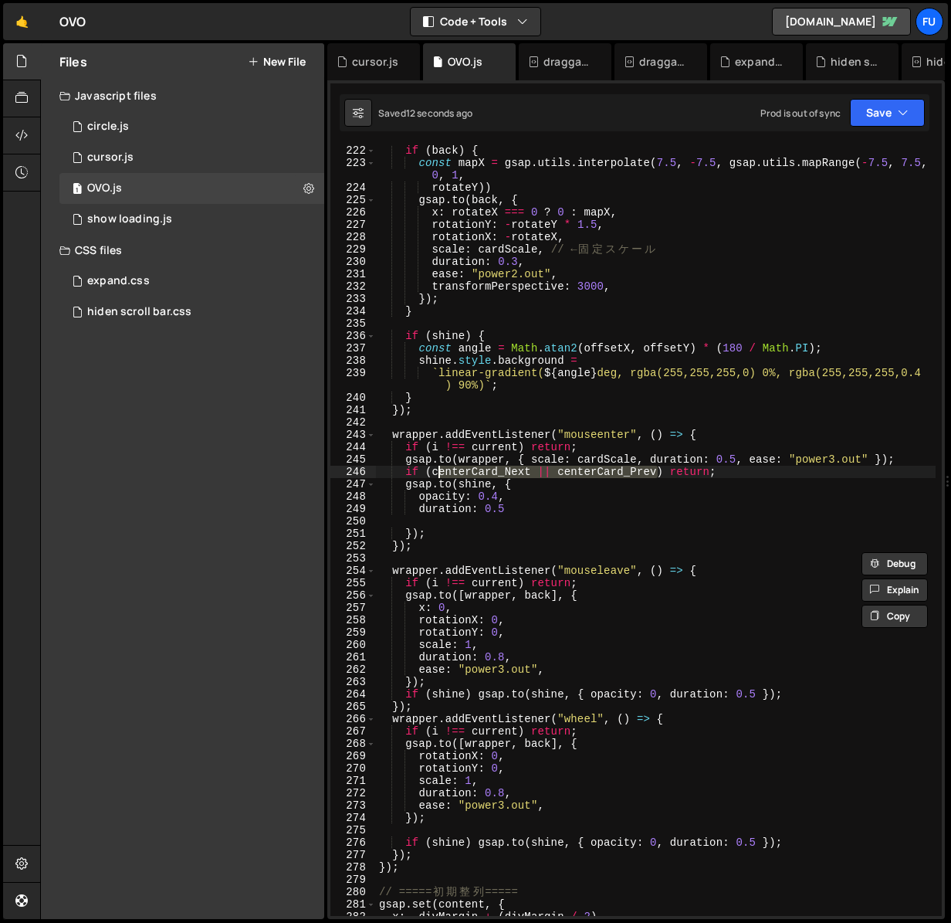
drag, startPoint x: 660, startPoint y: 472, endPoint x: 432, endPoint y: 472, distance: 228.5
click at [432, 472] on div "if ( back ) { const mapX = gsap . utils . interpolate ( 7.5 , - 7.5 , gsap . ut…" at bounding box center [656, 541] width 560 height 795
paste textarea "cardCenterAnimation()"
click at [748, 493] on div "if ( back ) { const mapX = gsap . utils . interpolate ( 7.5 , - 7.5 , gsap . ut…" at bounding box center [656, 541] width 560 height 795
type textarea "opacity: 0.4,"
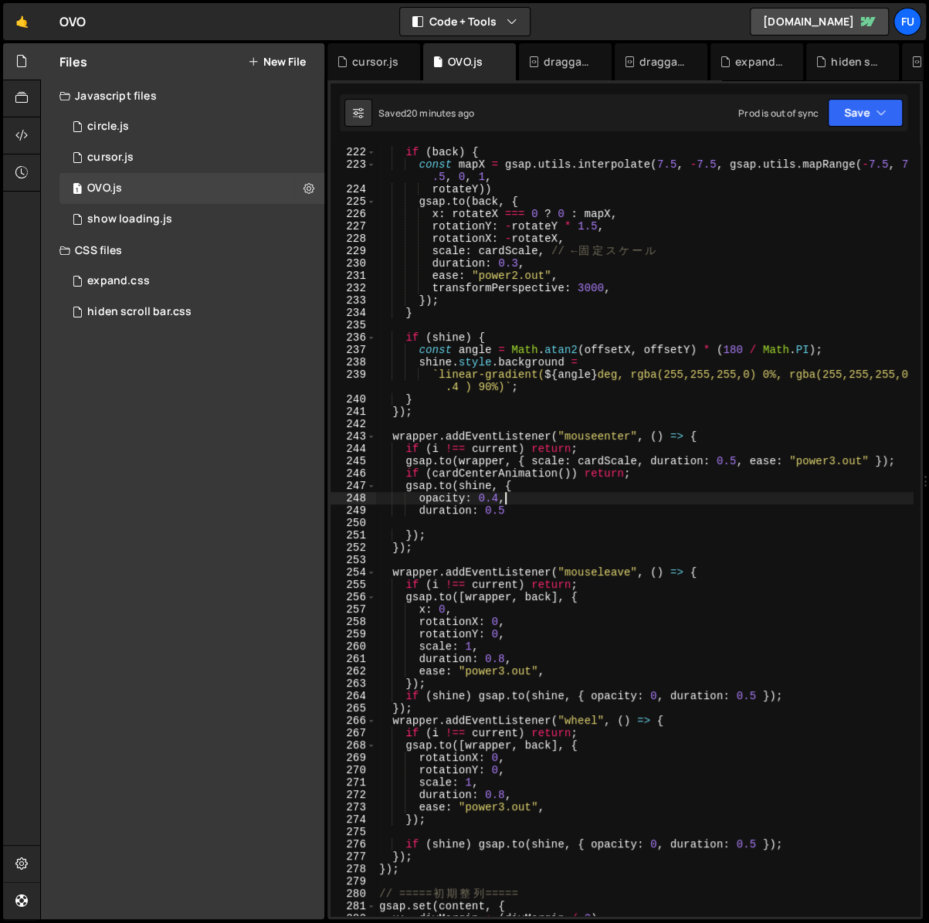
scroll to position [2765, 0]
